Goal: Find specific page/section: Find specific page/section

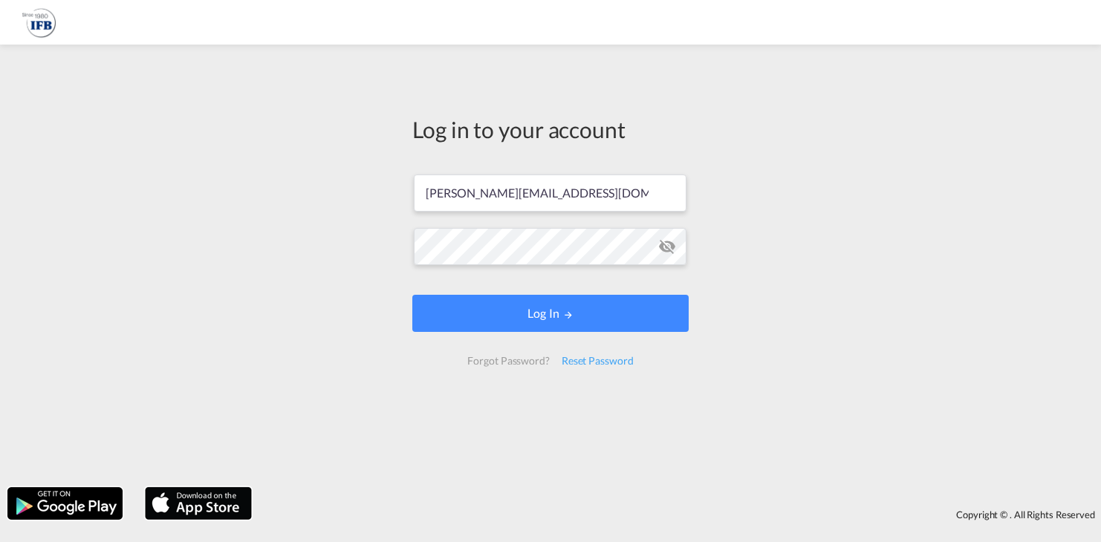
click at [497, 207] on input "[PERSON_NAME][EMAIL_ADDRESS][DOMAIN_NAME]" at bounding box center [550, 193] width 273 height 37
drag, startPoint x: 0, startPoint y: 0, endPoint x: 497, endPoint y: 207, distance: 538.4
click at [497, 207] on input "[PERSON_NAME][EMAIL_ADDRESS][DOMAIN_NAME]" at bounding box center [550, 193] width 273 height 37
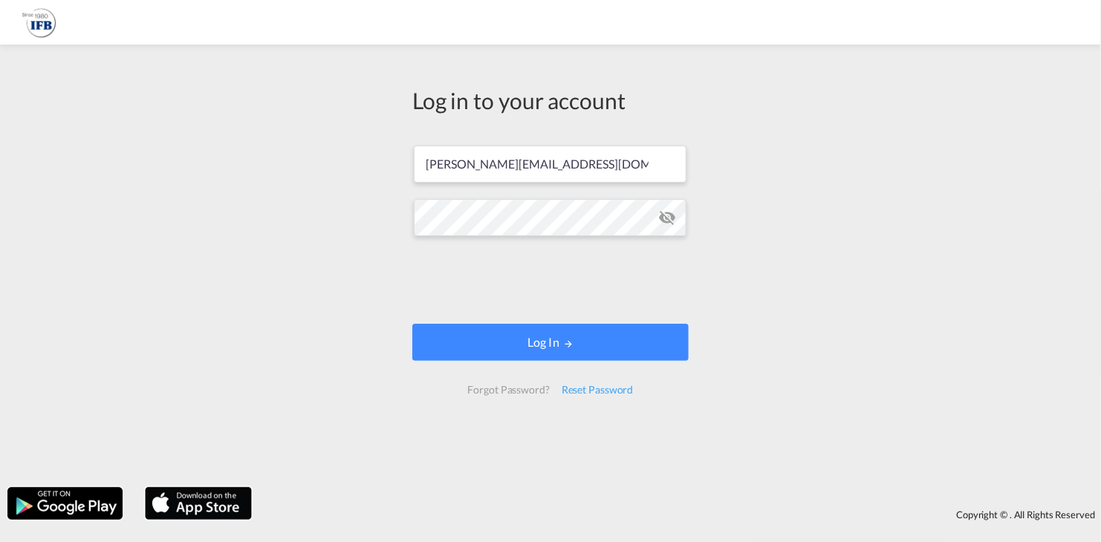
type input "[PERSON_NAME][EMAIL_ADDRESS][DOMAIN_NAME]"
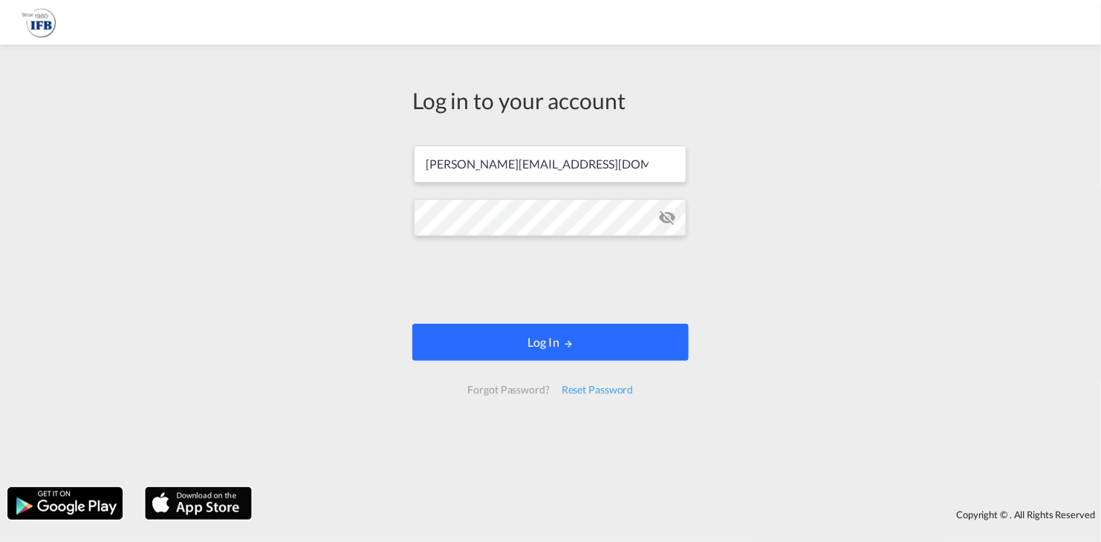
click at [596, 344] on button "Log In" at bounding box center [550, 342] width 276 height 37
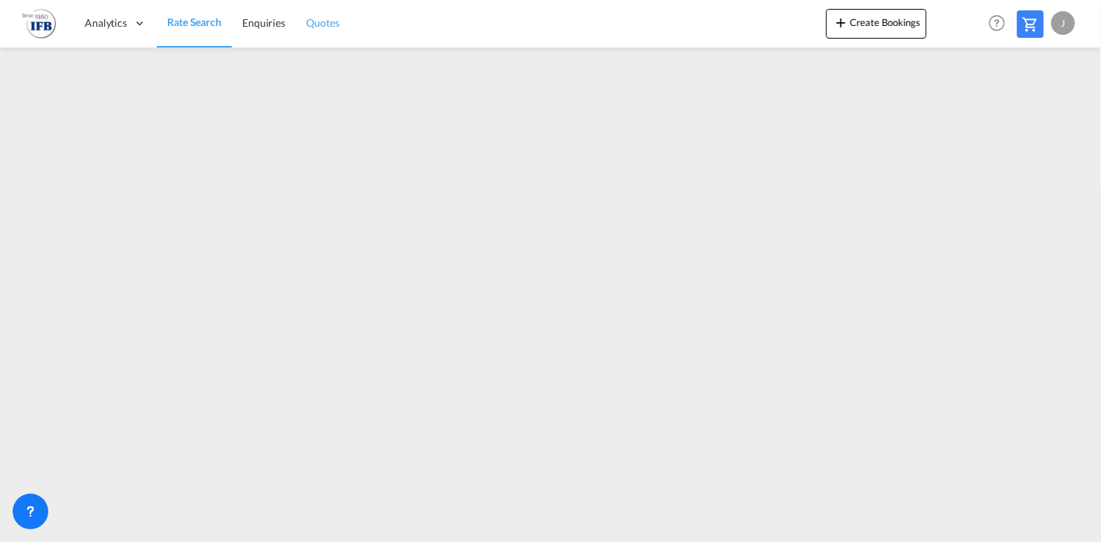
click at [328, 28] on span "Quotes" at bounding box center [322, 22] width 33 height 13
click at [263, 29] on span "Enquiries" at bounding box center [262, 22] width 43 height 13
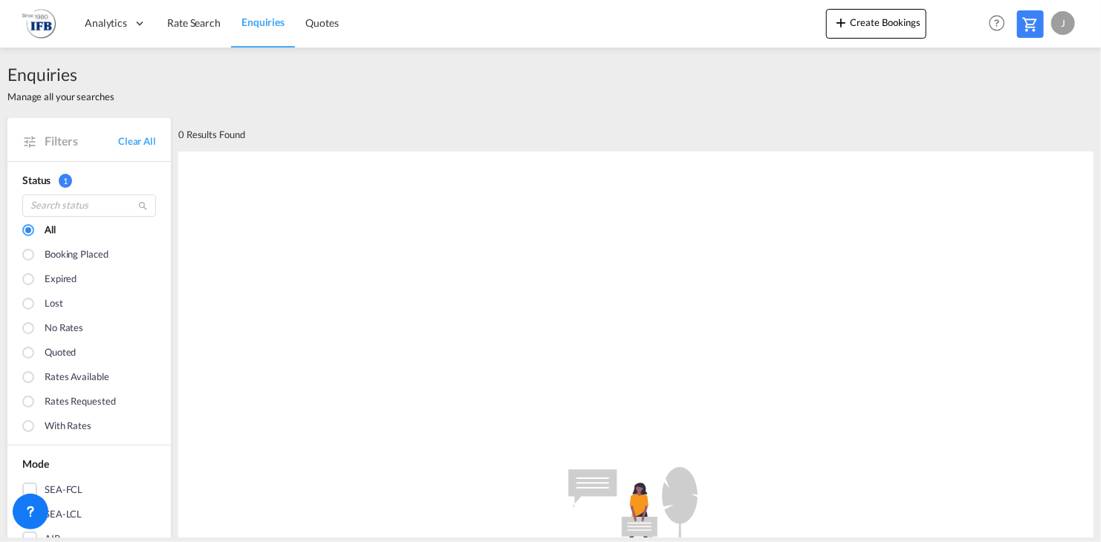
click at [736, 240] on div ".a{fill:#e6e6e6;}.b{fill:#cecece;}.c{fill:#2f2e41;}.d{fill:#a0616a;}.e{fill:url…" at bounding box center [635, 539] width 915 height 774
